Goal: Information Seeking & Learning: Learn about a topic

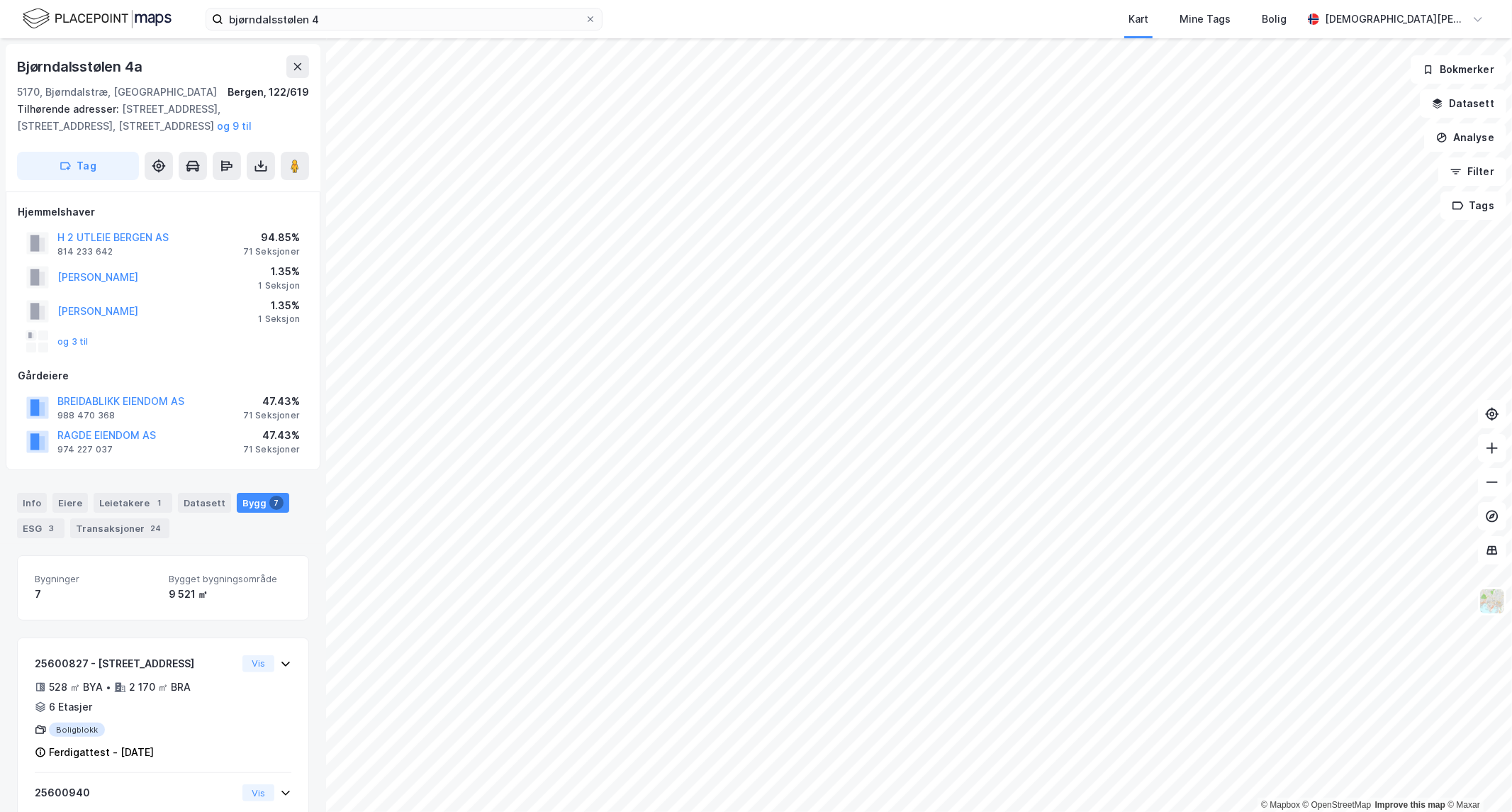
scroll to position [790, 0]
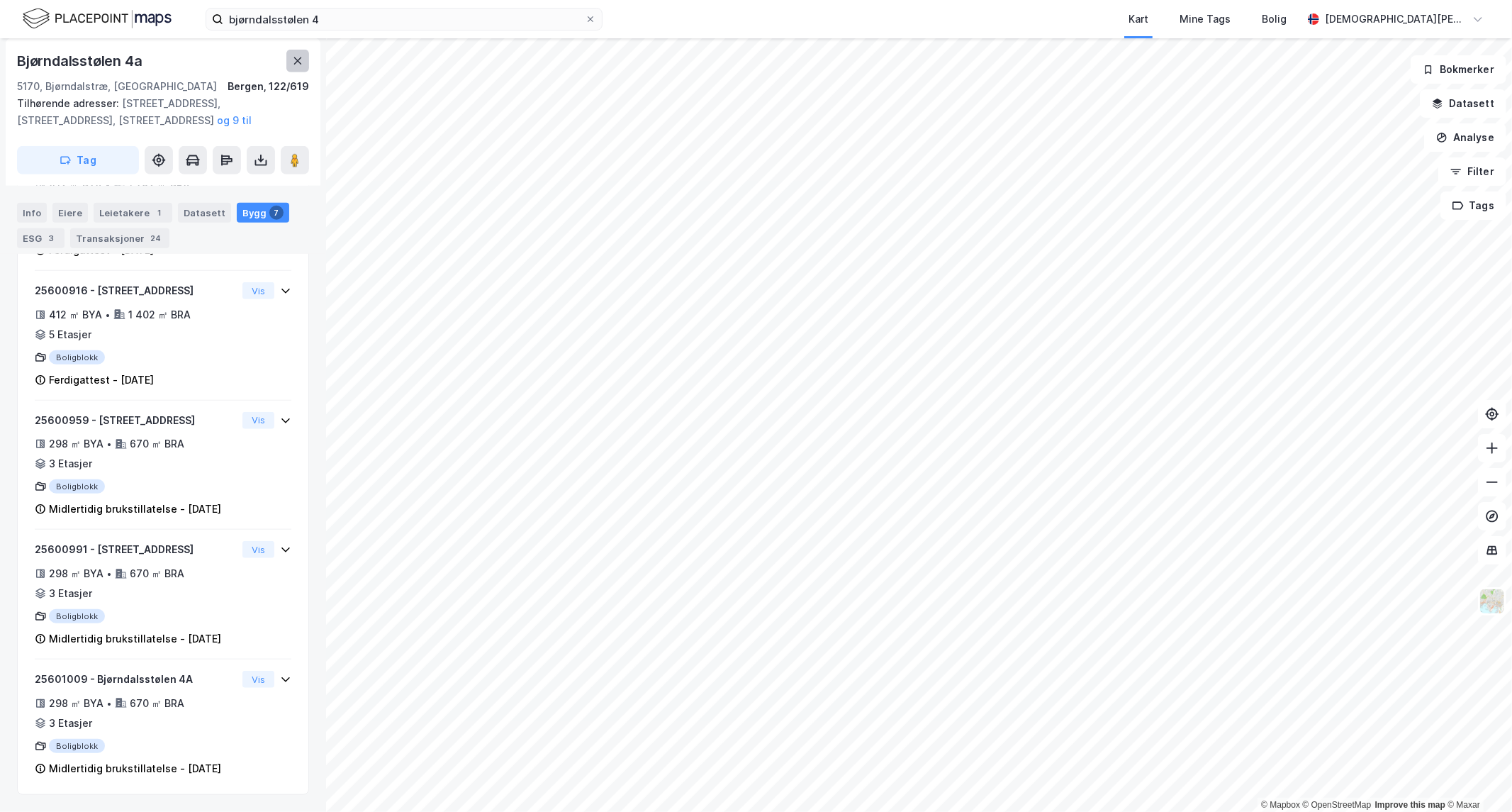
click at [298, 61] on icon at bounding box center [298, 60] width 8 height 7
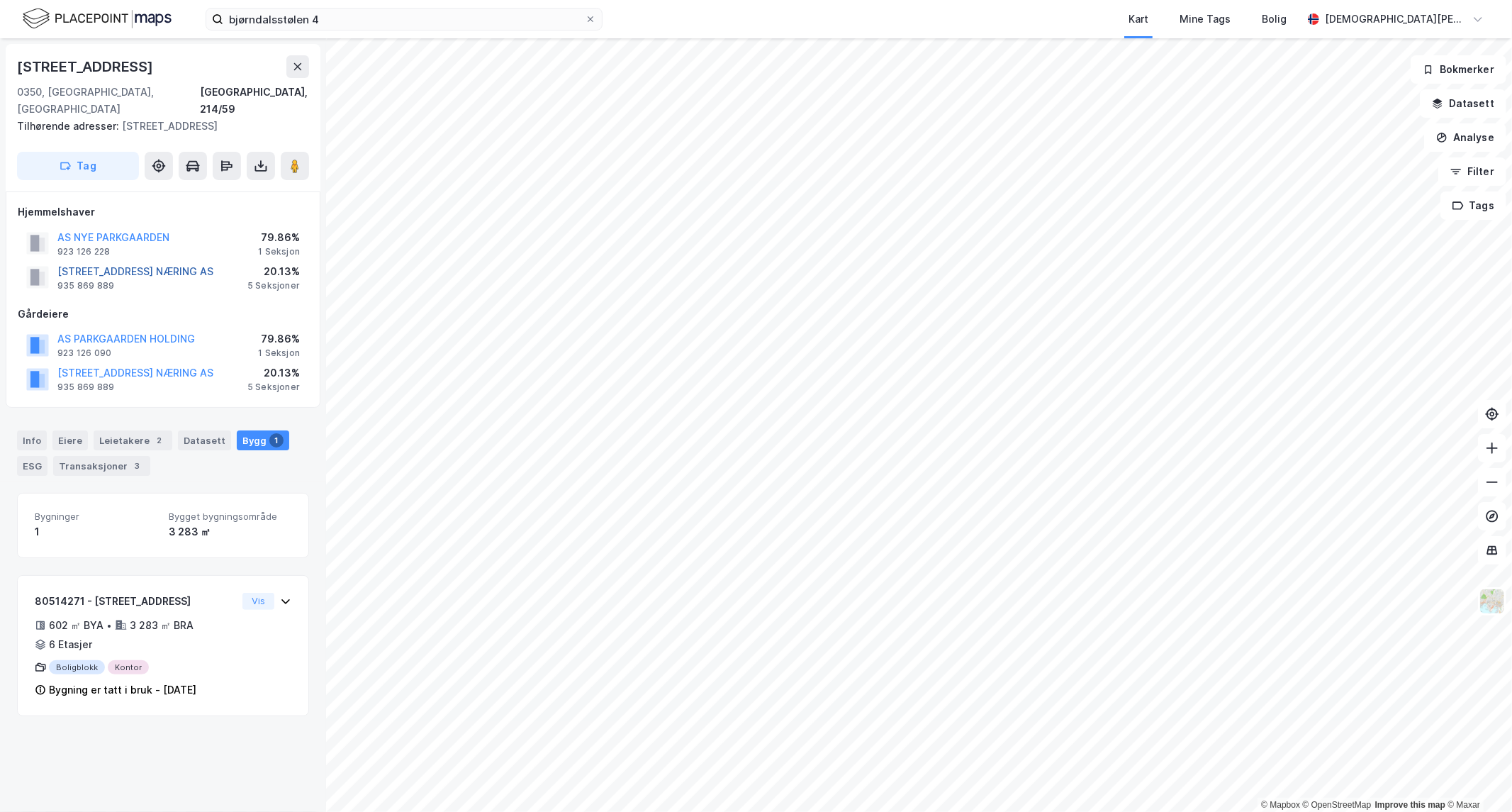
click at [0, 0] on button "[STREET_ADDRESS] NÆRING AS" at bounding box center [0, 0] width 0 height 0
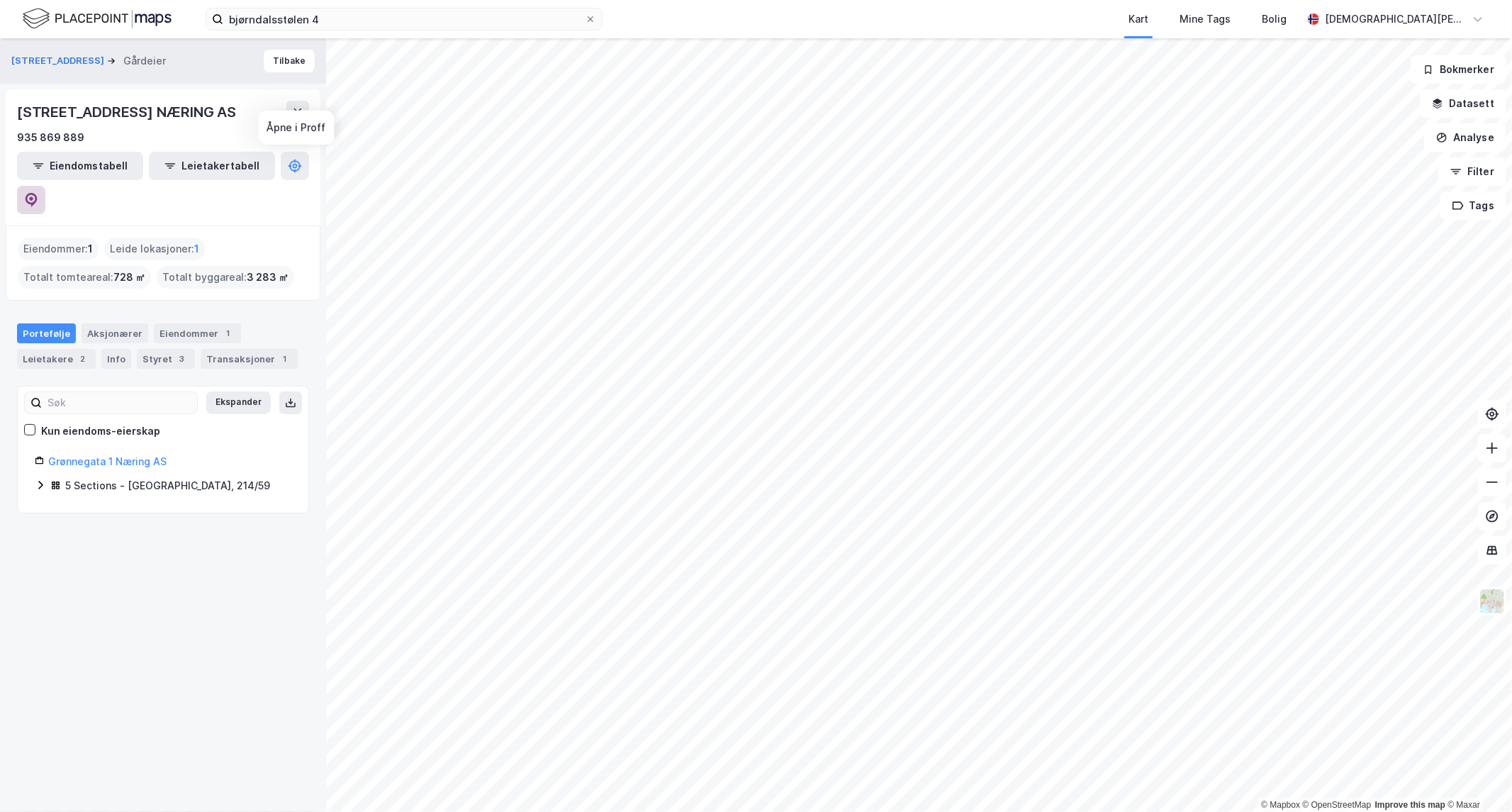
click at [38, 193] on icon at bounding box center [31, 199] width 14 height 14
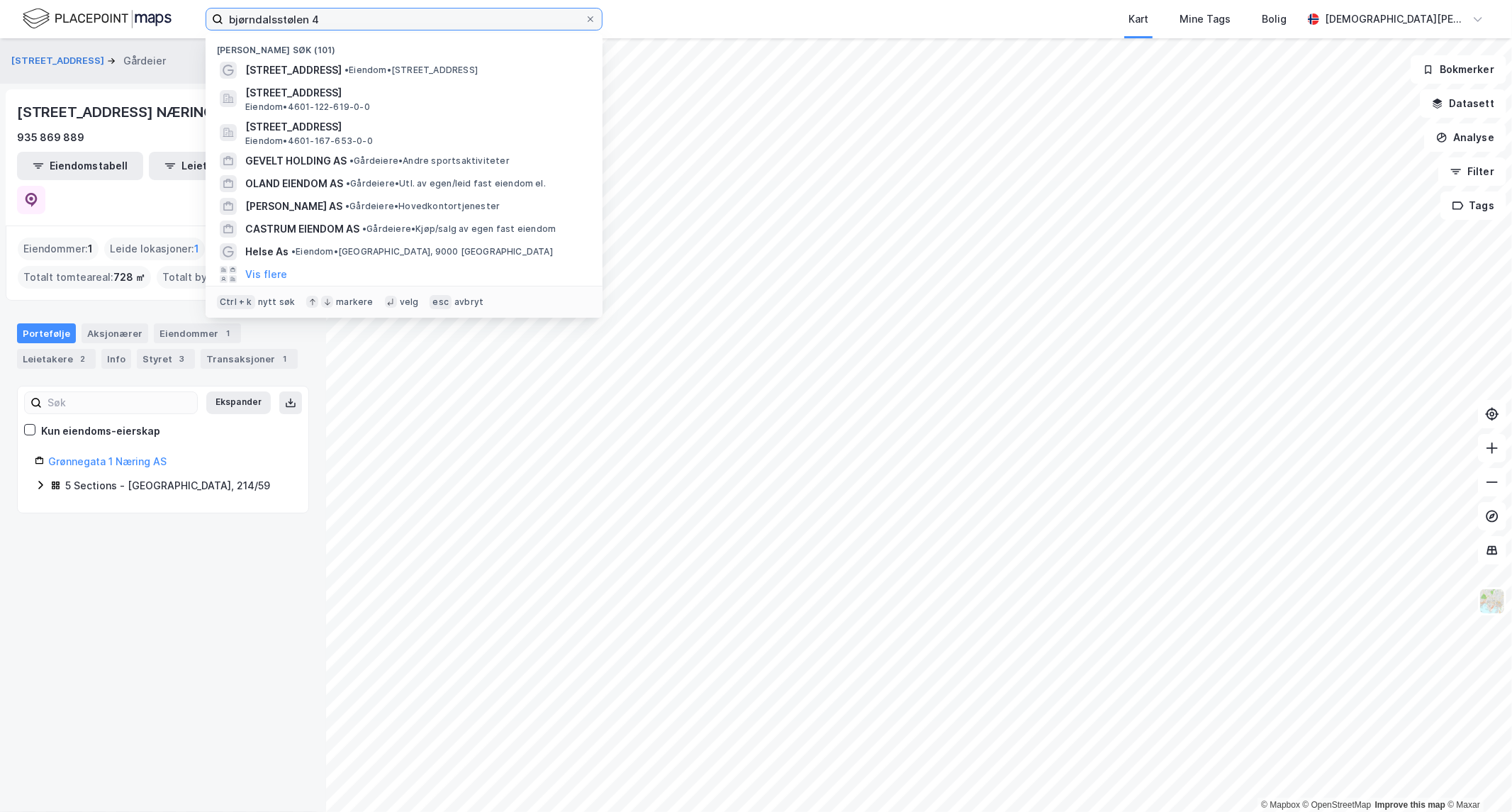
click at [294, 12] on input "bjørndalsstølen 4" at bounding box center [404, 19] width 361 height 21
paste input "[STREET_ADDRESS]"
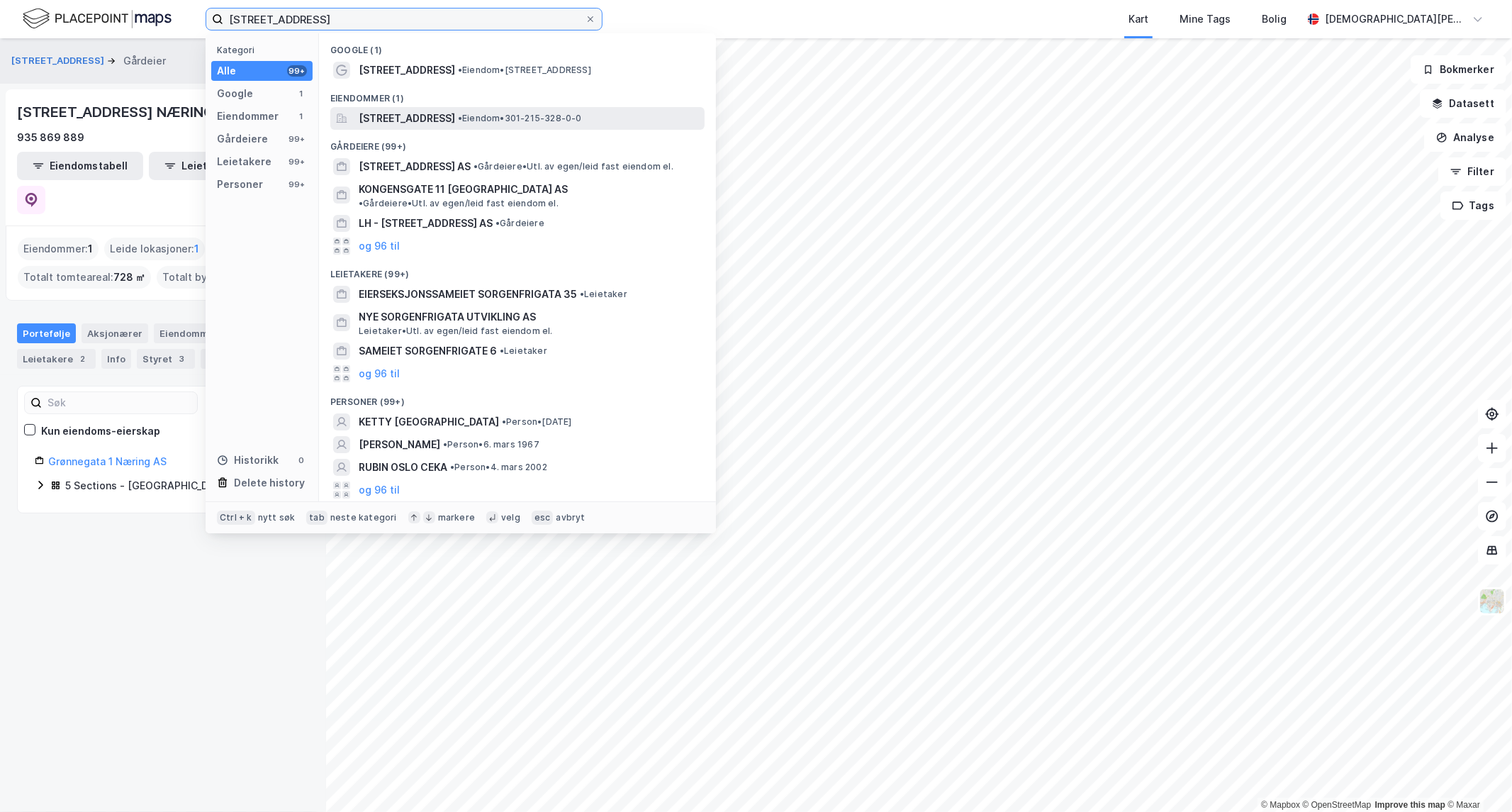
type input "[STREET_ADDRESS]"
click at [439, 107] on div "[STREET_ADDRESS] • Eiendom • 301-215-328-0-0" at bounding box center [518, 119] width 374 height 23
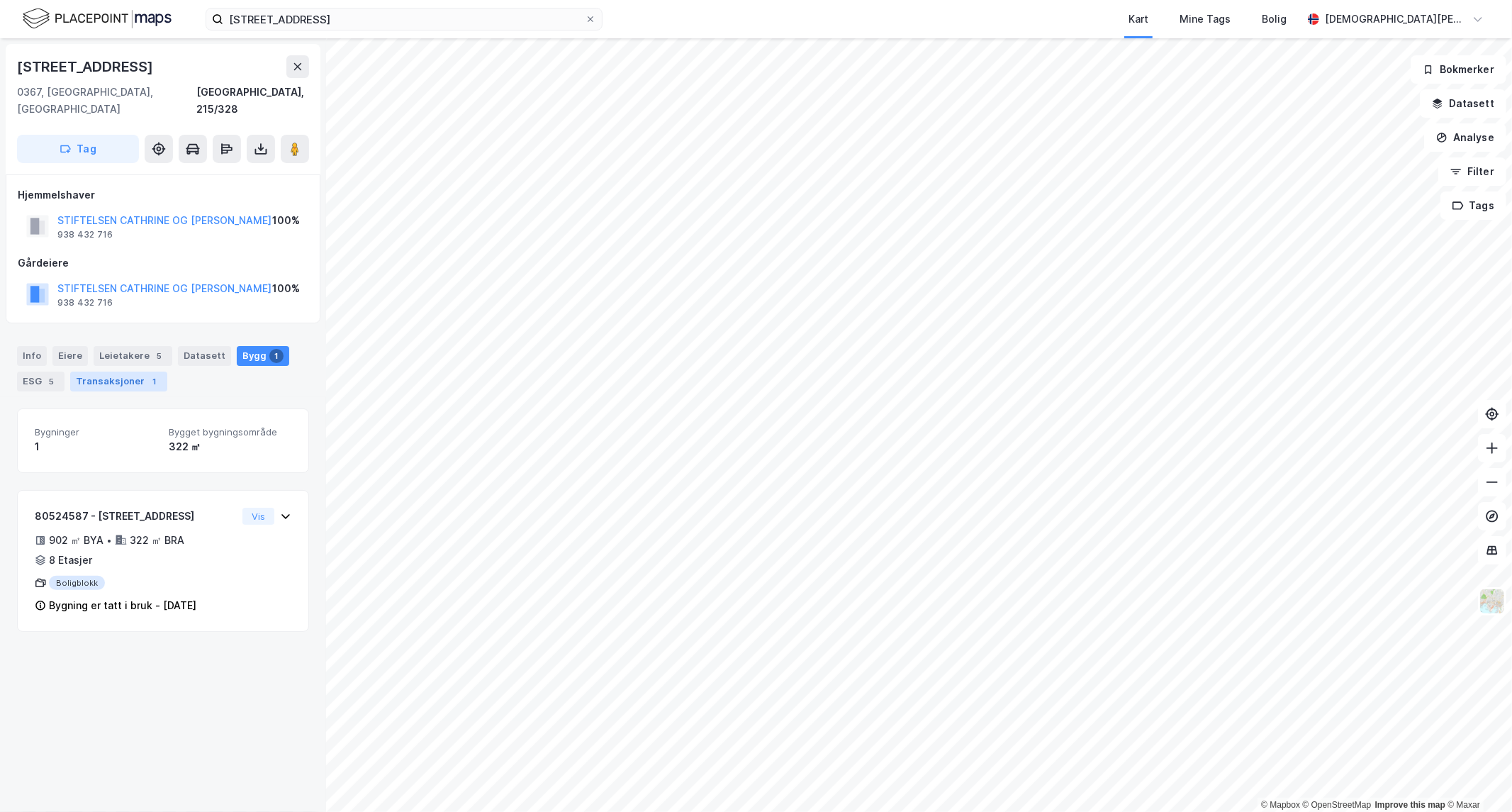
click at [117, 371] on div "Transaksjoner 1" at bounding box center [118, 381] width 97 height 20
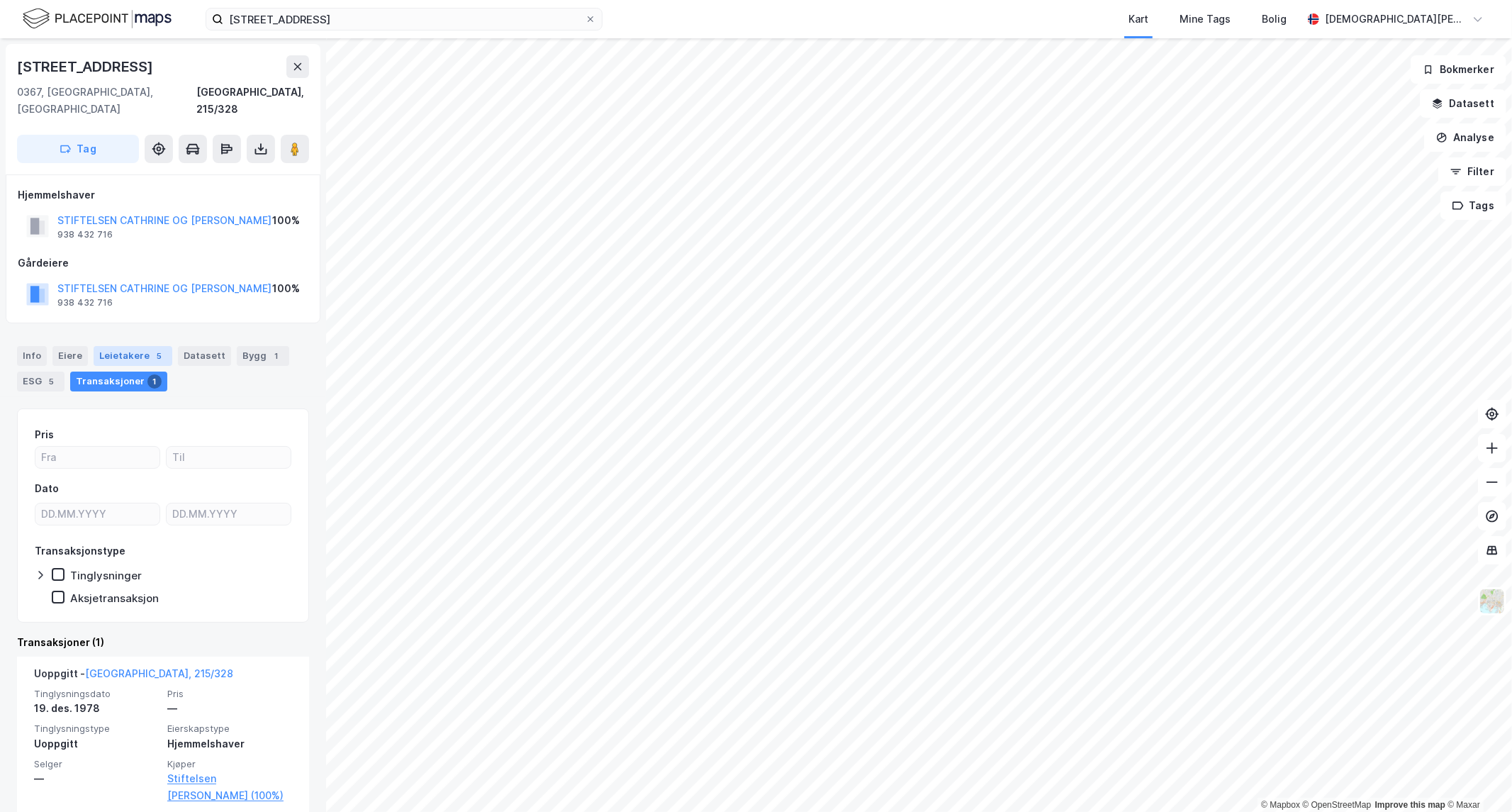
click at [113, 346] on div "Leietakere 5" at bounding box center [133, 356] width 79 height 20
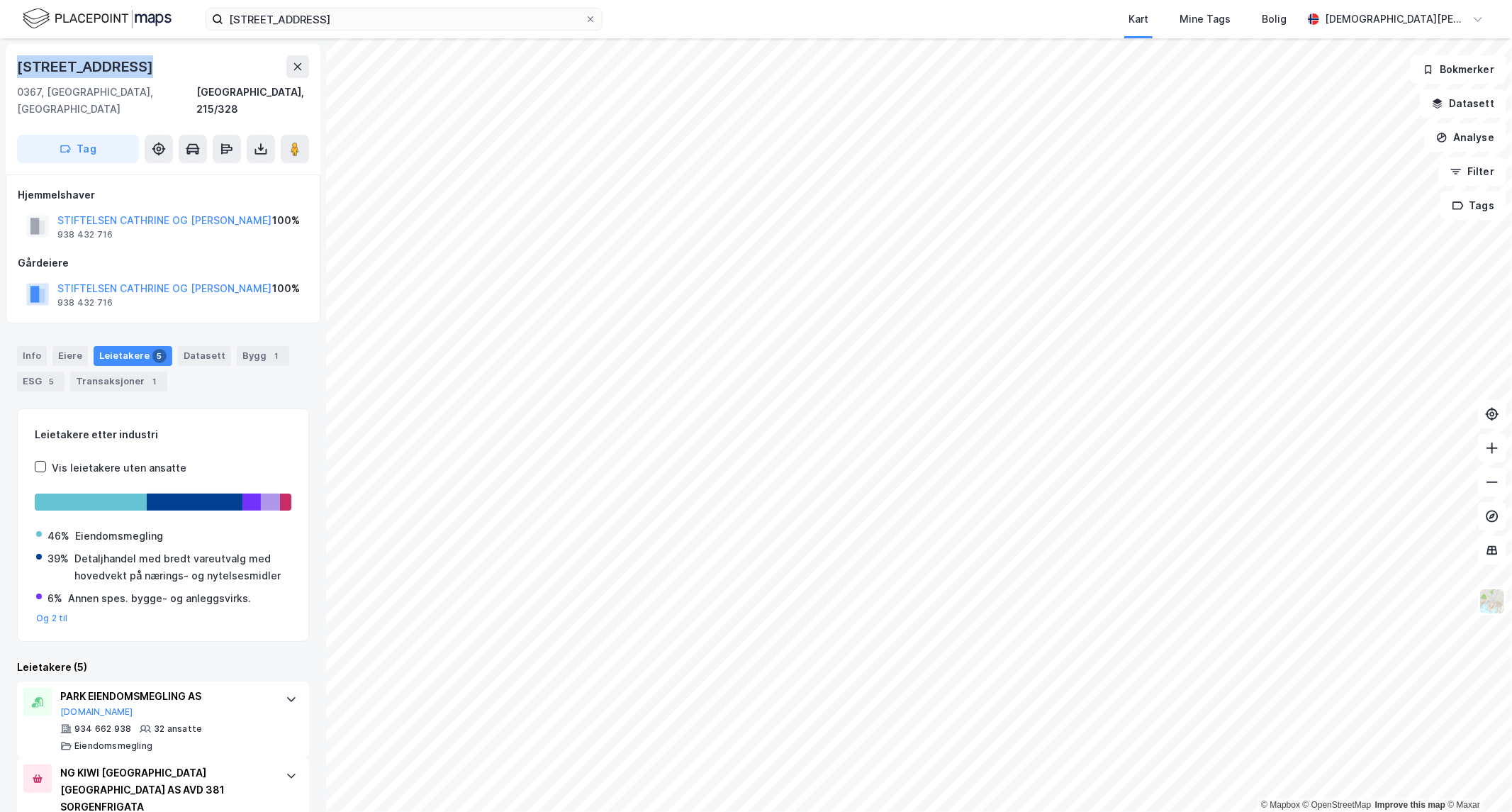
drag, startPoint x: 32, startPoint y: 74, endPoint x: 12, endPoint y: 66, distance: 21.5
click at [12, 66] on div "[STREET_ADDRESS], 215/328 Tag" at bounding box center [163, 109] width 314 height 130
click at [21, 66] on div "[STREET_ADDRESS]" at bounding box center [86, 67] width 139 height 23
drag, startPoint x: 17, startPoint y: 62, endPoint x: 165, endPoint y: 72, distance: 148.3
click at [165, 72] on div "[STREET_ADDRESS]" at bounding box center [163, 67] width 292 height 23
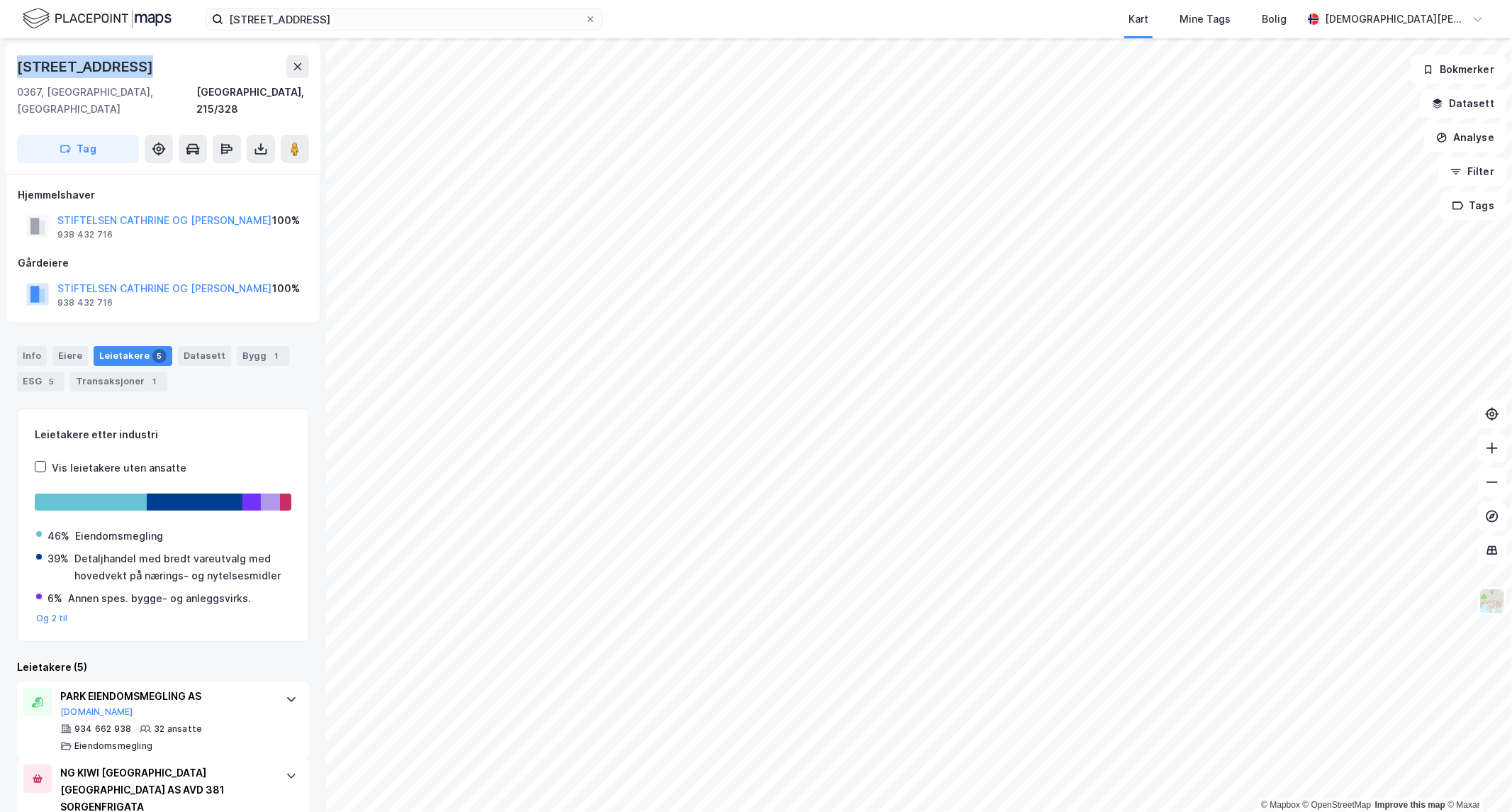
click at [162, 72] on div "[STREET_ADDRESS]" at bounding box center [163, 67] width 292 height 23
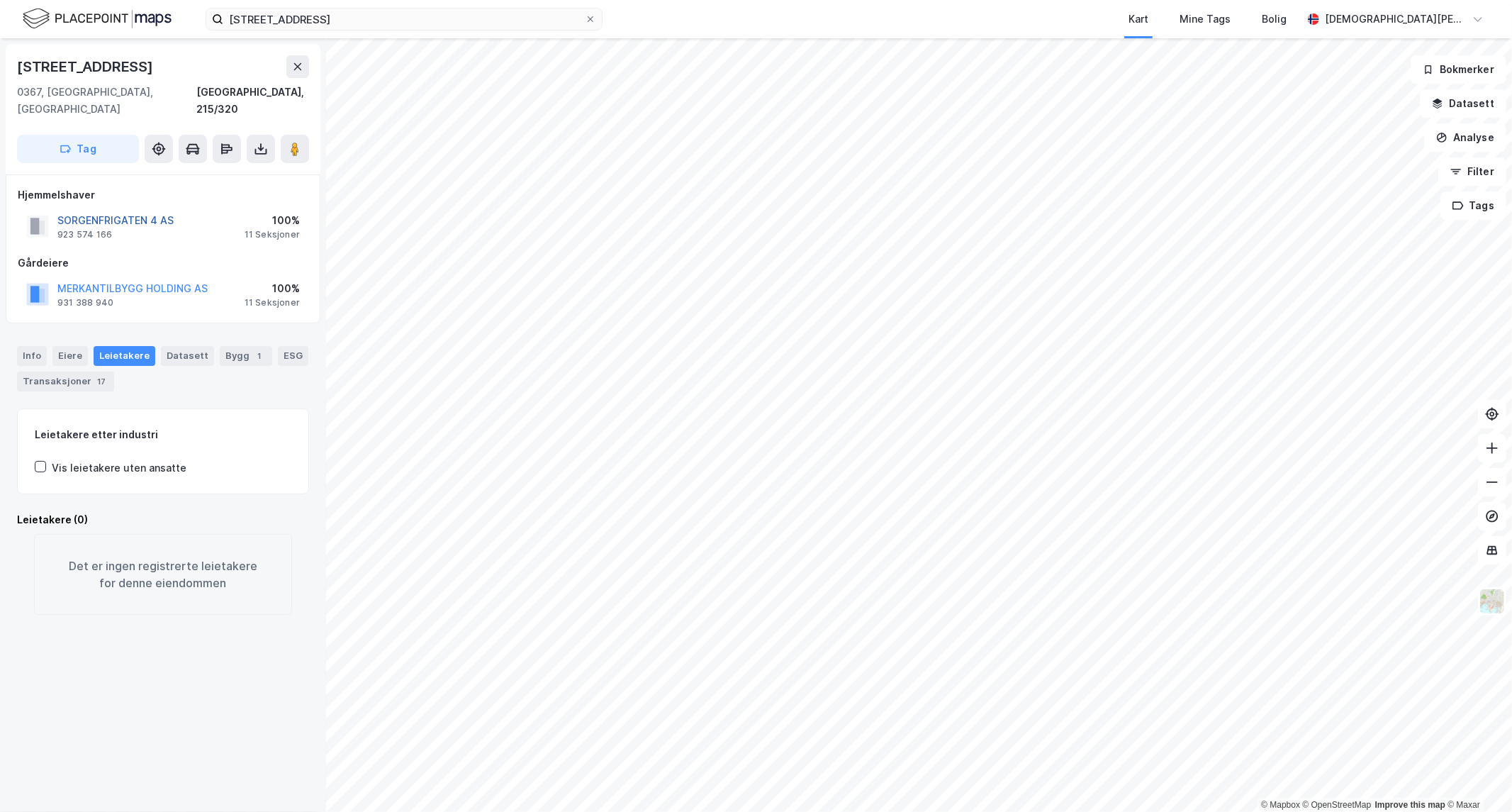
click at [0, 0] on button "SORGENFRIGATEN 4 AS" at bounding box center [0, 0] width 0 height 0
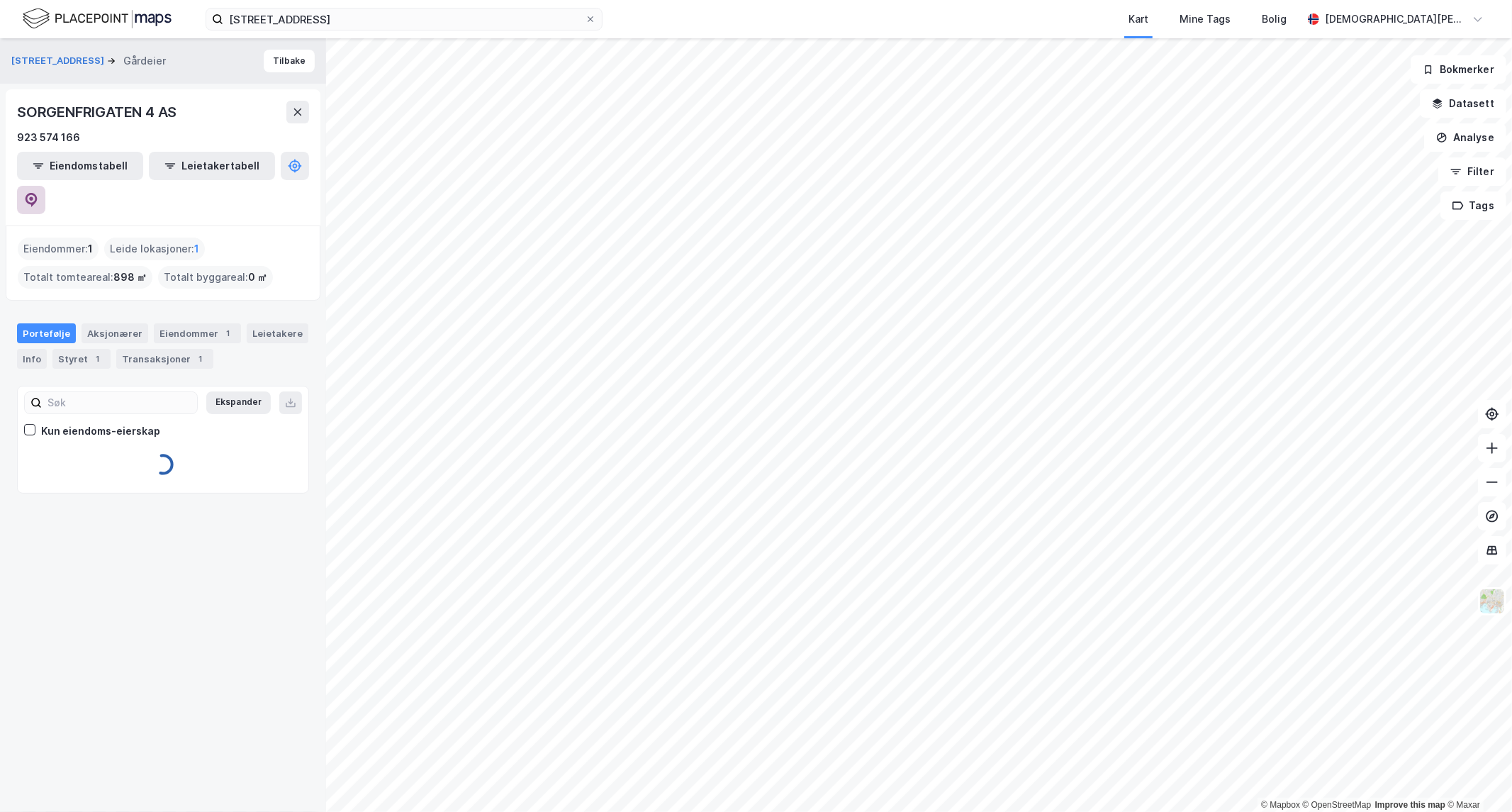
click at [38, 193] on icon at bounding box center [31, 199] width 14 height 14
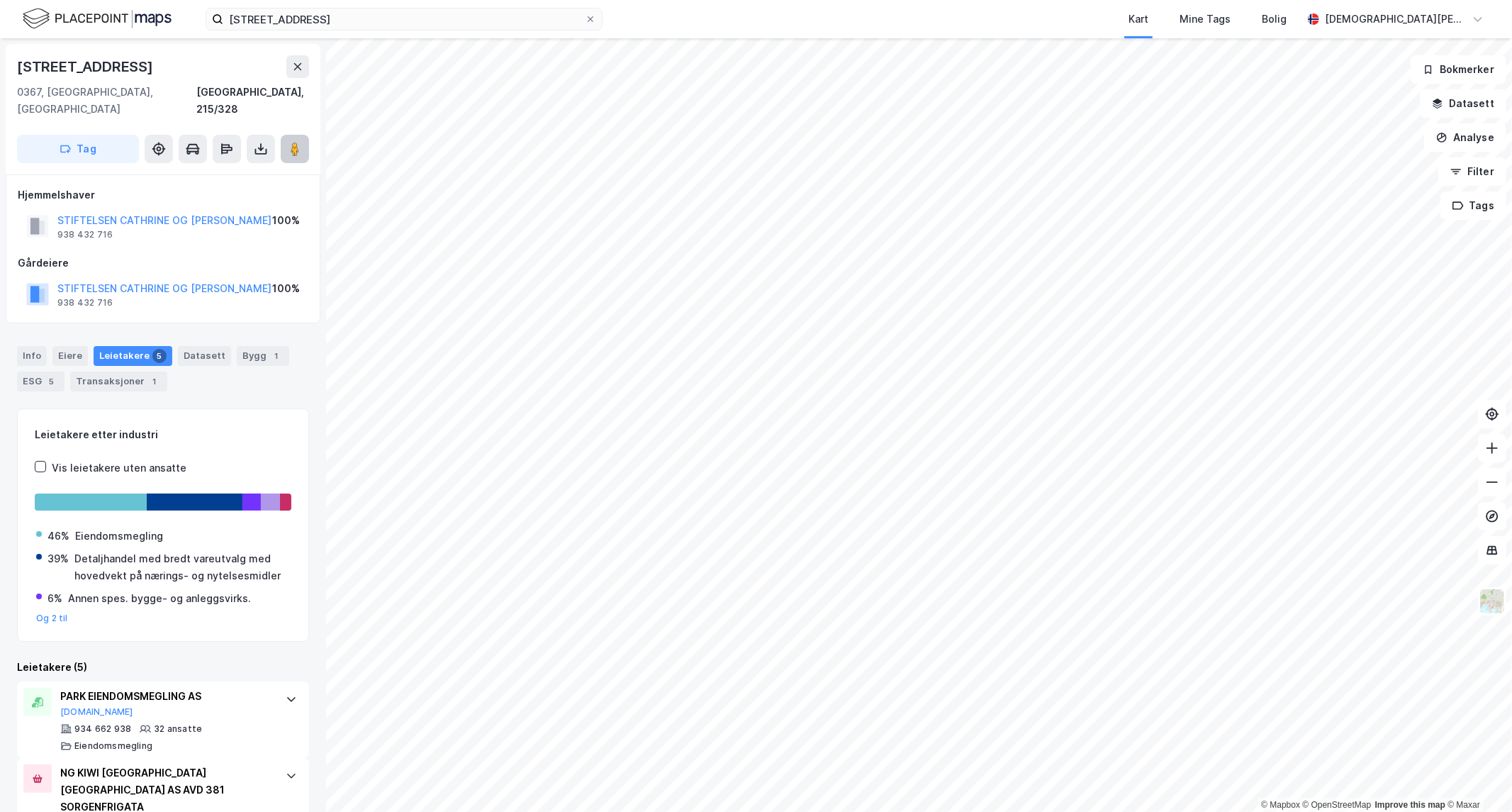
click at [298, 142] on icon at bounding box center [294, 149] width 14 height 14
click at [32, 346] on div "Info" at bounding box center [32, 356] width 30 height 20
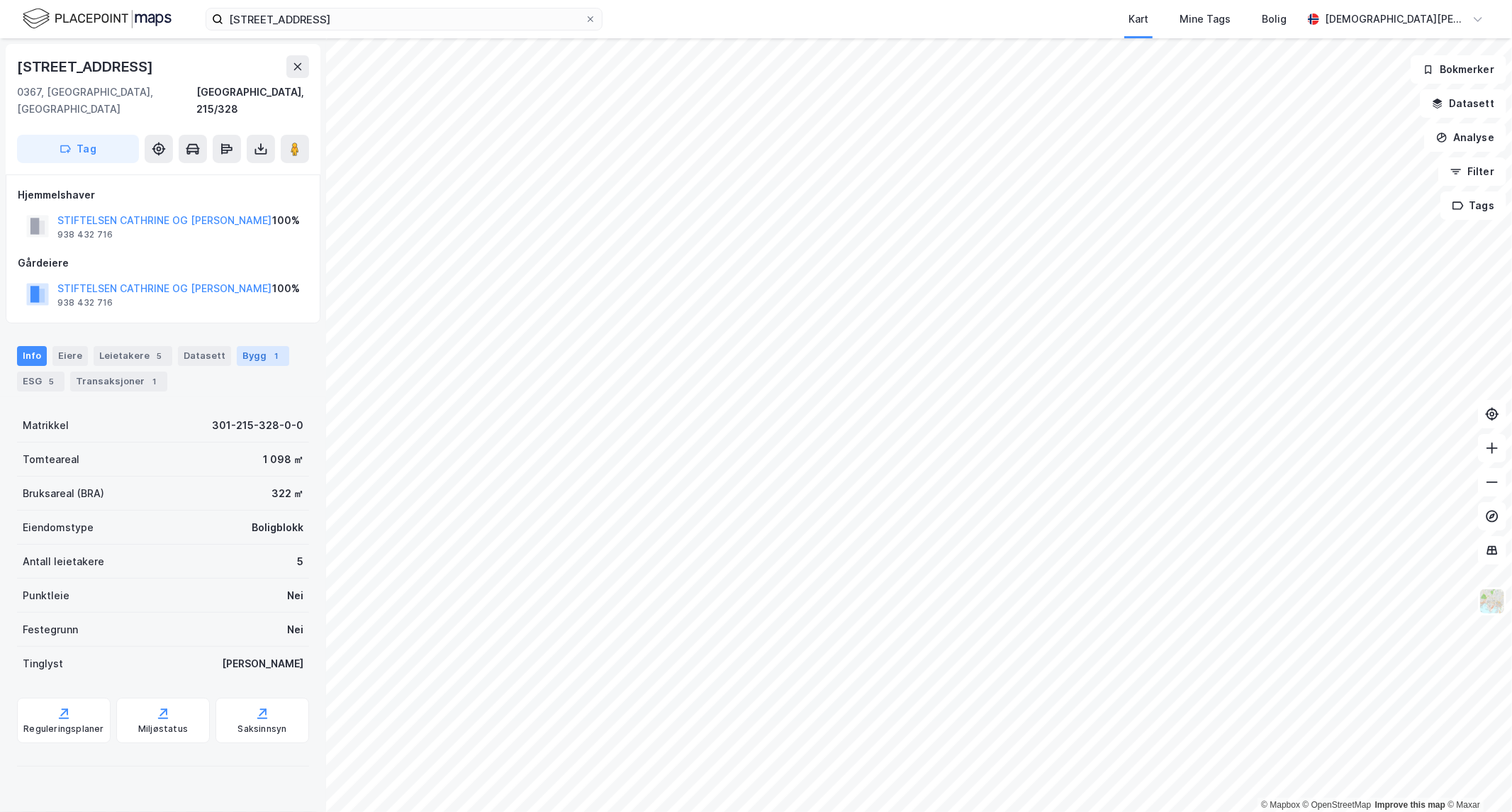
click at [242, 346] on div "Bygg 1" at bounding box center [263, 356] width 53 height 20
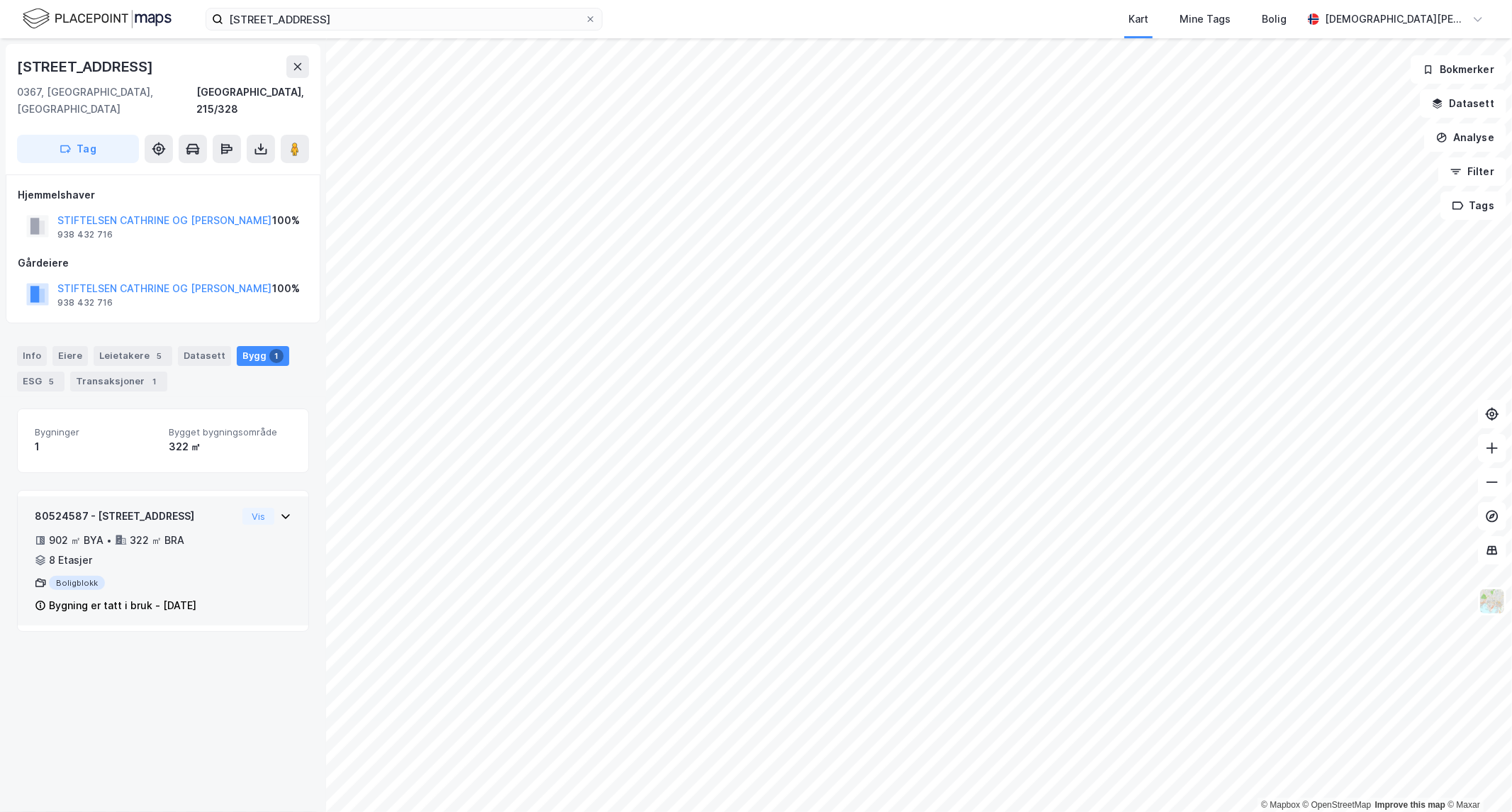
click at [211, 531] on div "902 ㎡ BYA • 322 ㎡ BRA • 8 Etasjer" at bounding box center [135, 549] width 202 height 36
